Goal: Check status: Check status

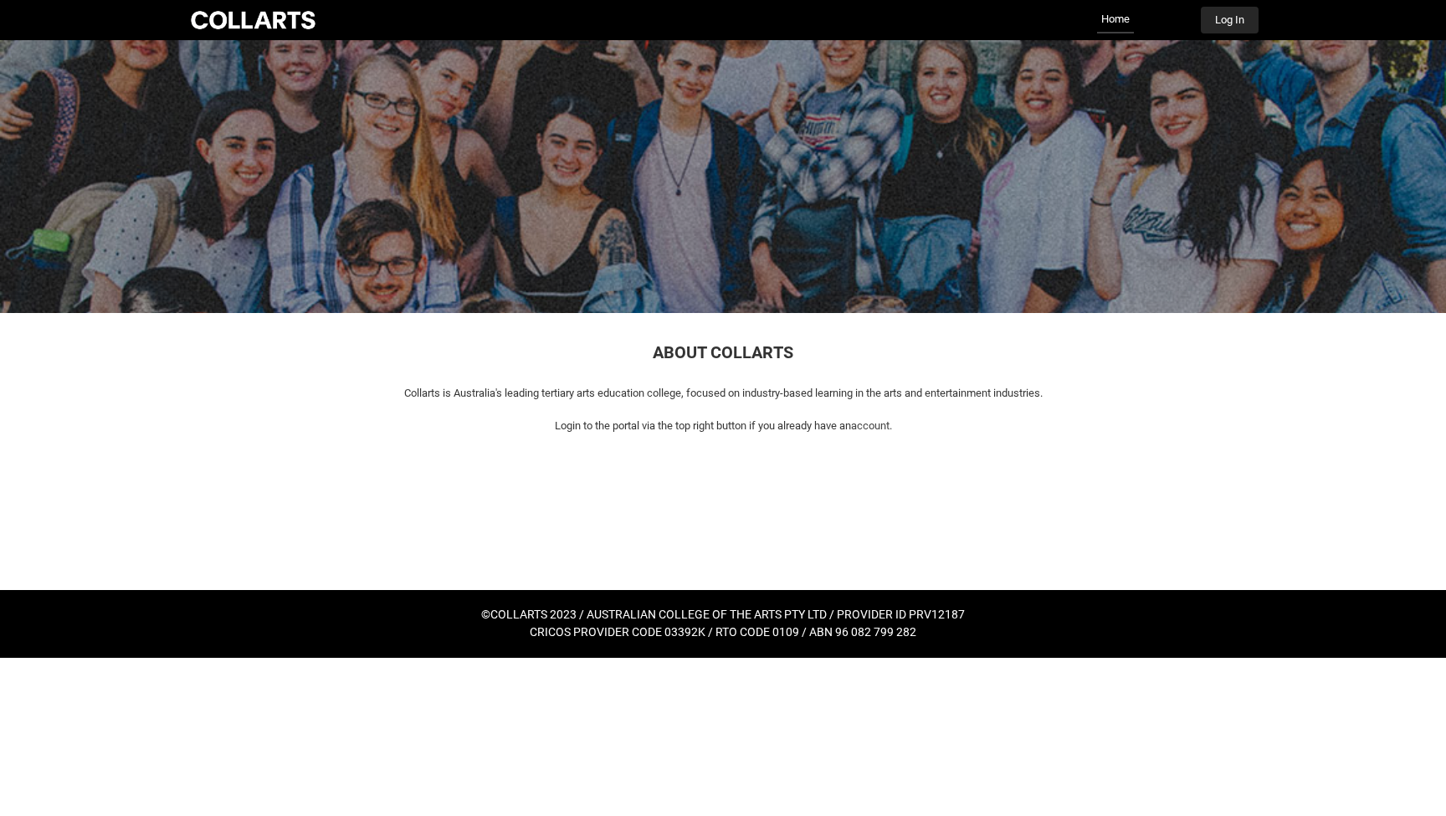
click at [1226, 23] on button "Log In" at bounding box center [1230, 20] width 58 height 27
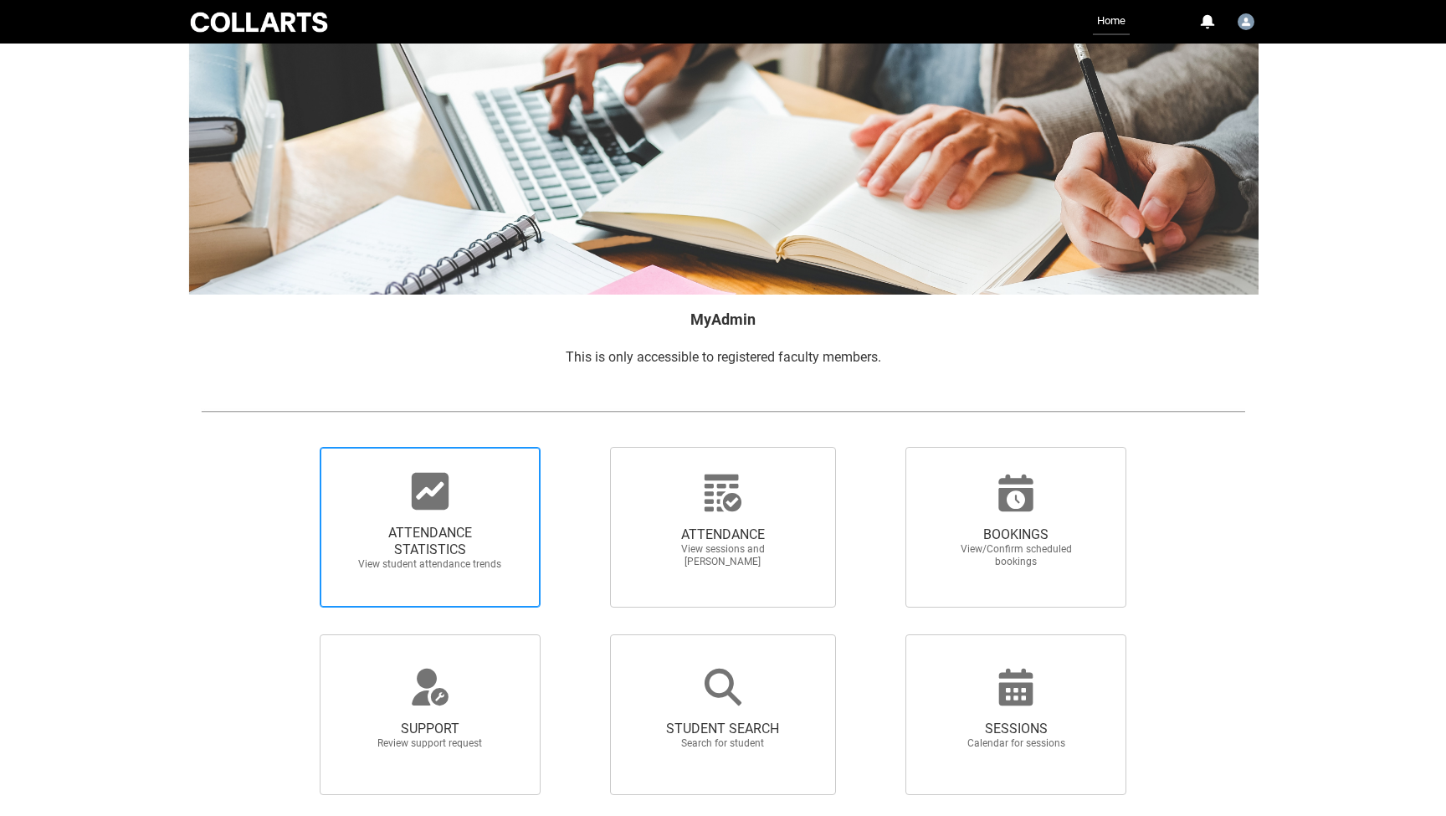
click at [434, 522] on span "ATTENDANCE STATISTICS View student attendance trends" at bounding box center [430, 547] width 161 height 73
click at [292, 447] on input "ATTENDANCE STATISTICS View student attendance trends" at bounding box center [291, 446] width 1 height 1
radio input "true"
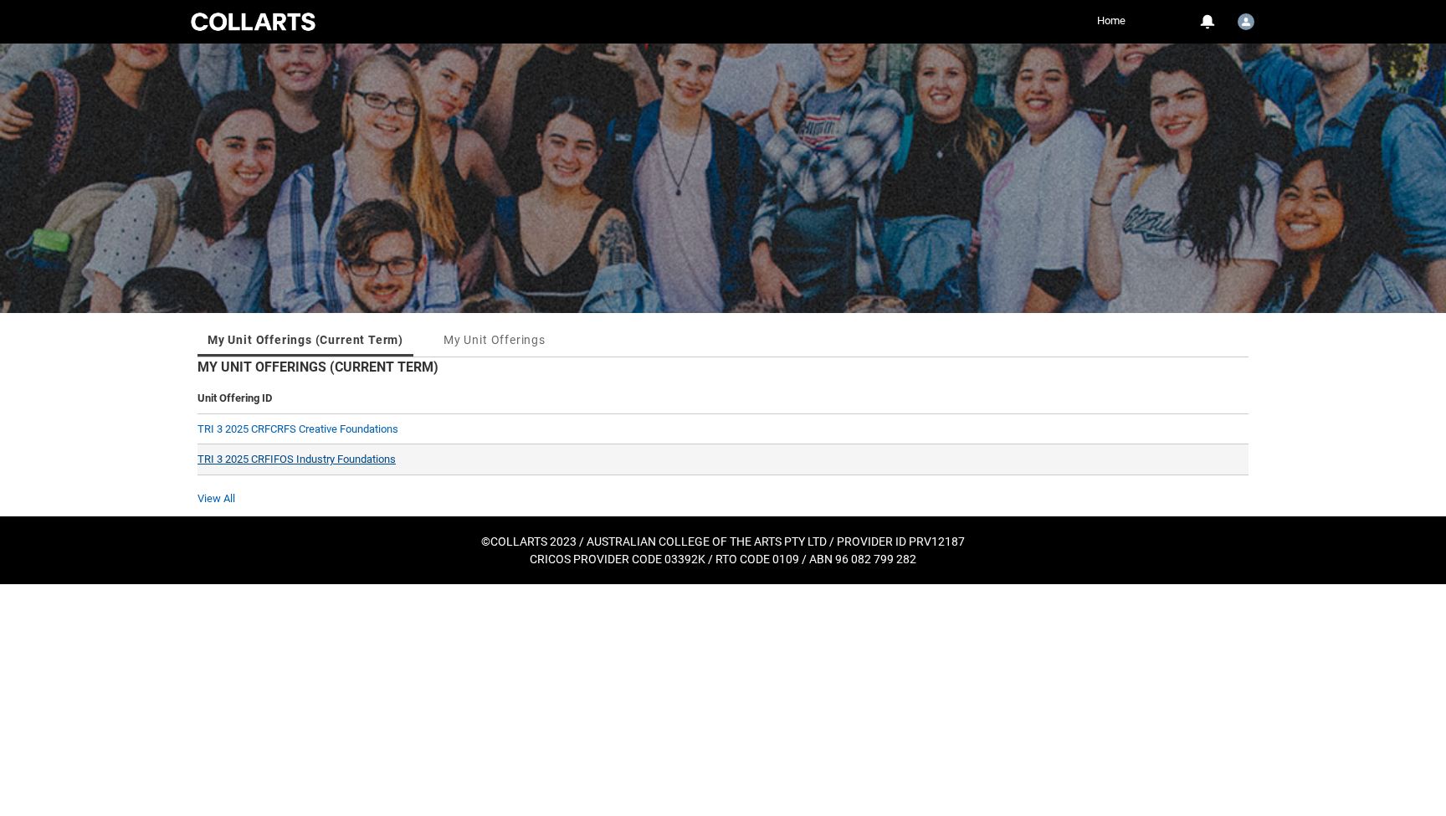
click at [263, 456] on link "TRI 3 2025 CRFIFOS Industry Foundations" at bounding box center [297, 459] width 198 height 13
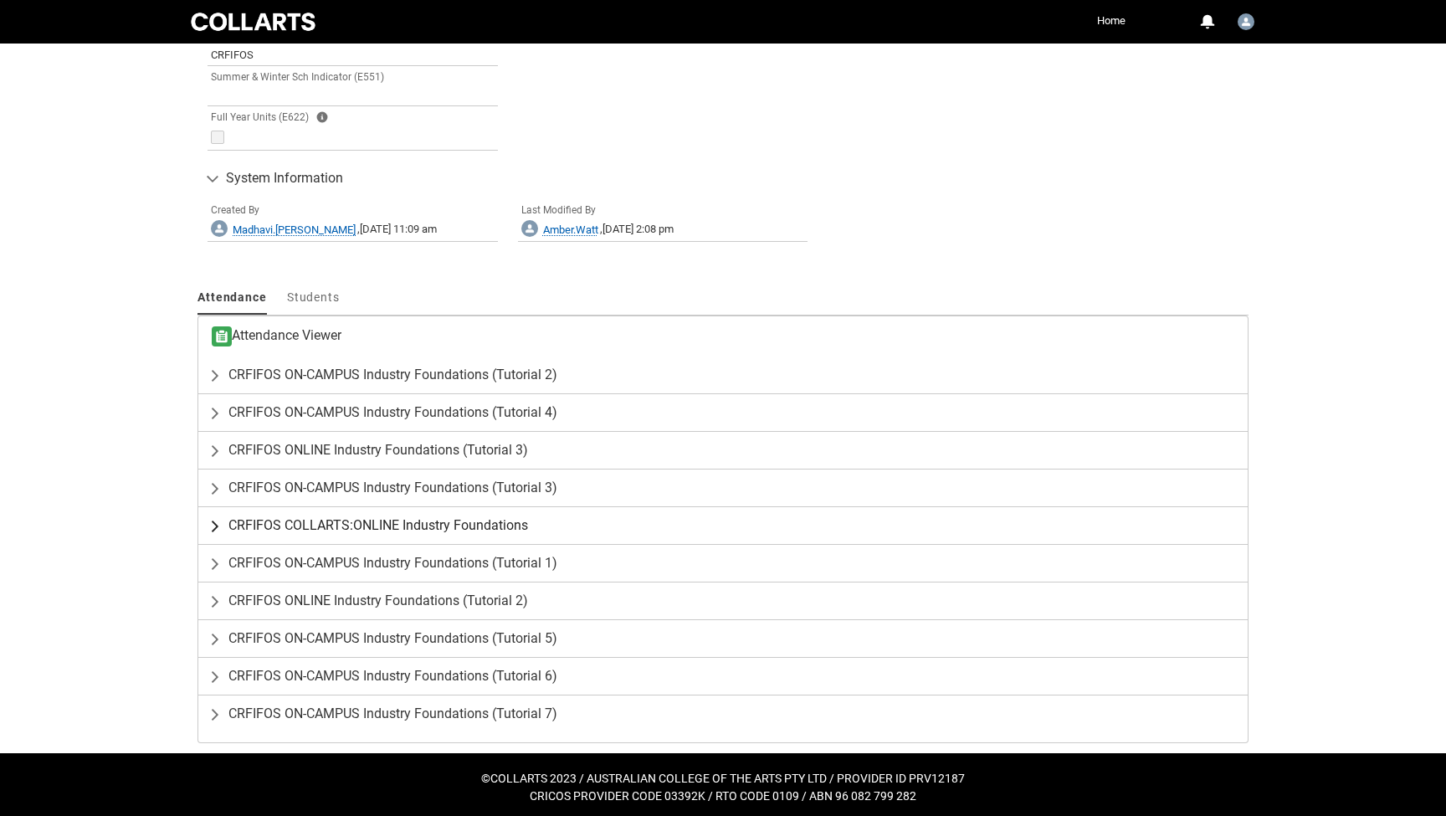
scroll to position [1043, 0]
click at [216, 447] on lightning-primitive-icon "button" at bounding box center [218, 451] width 20 height 17
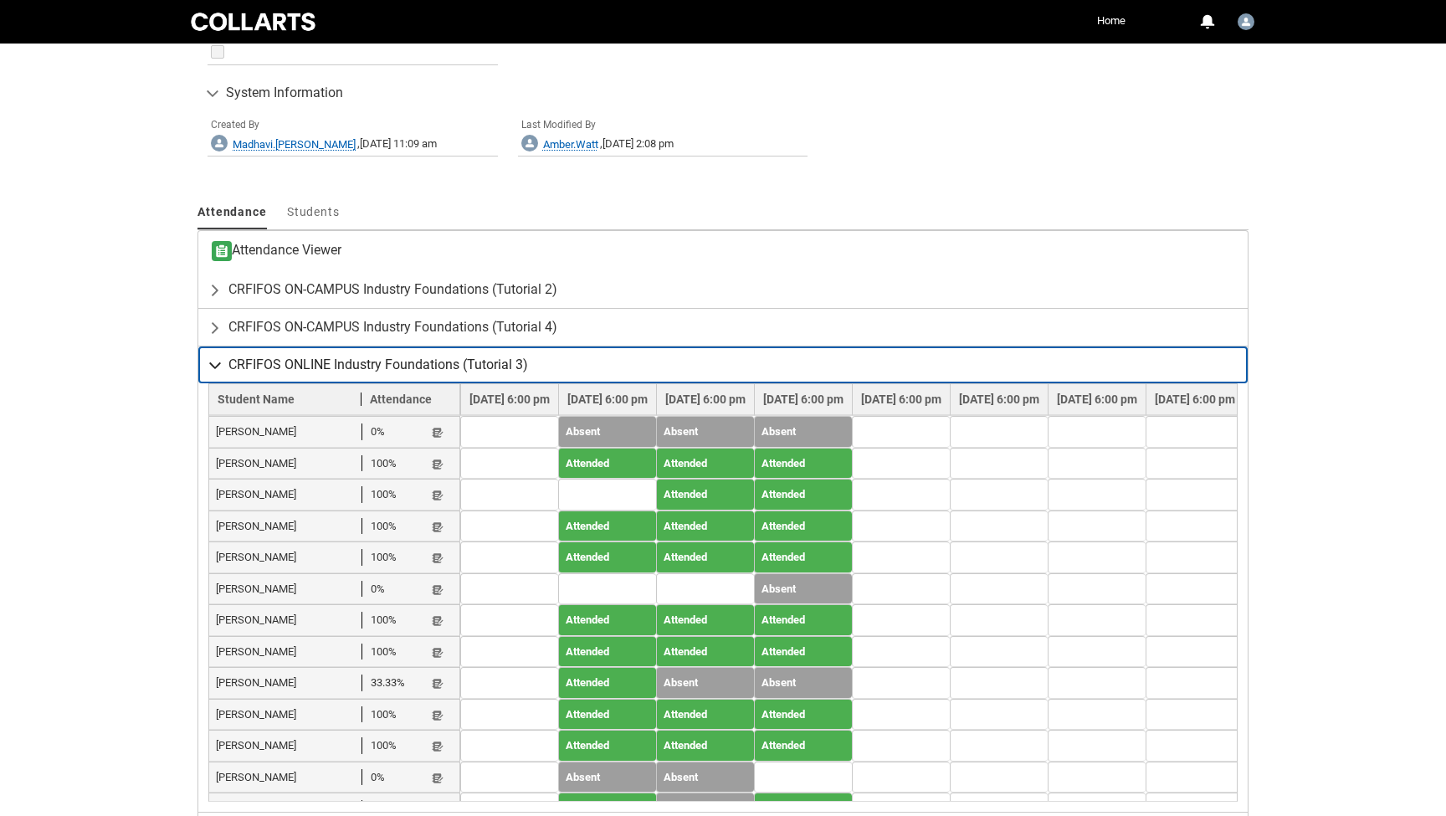
scroll to position [1132, 0]
